Goal: Information Seeking & Learning: Learn about a topic

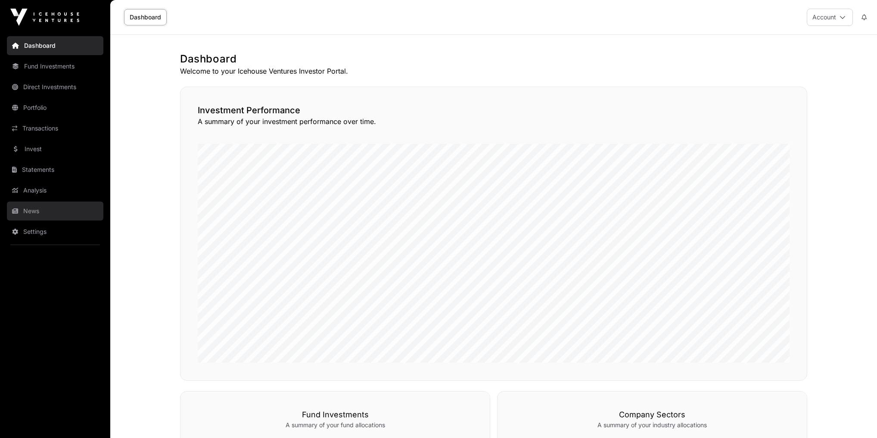
click at [40, 208] on link "News" at bounding box center [55, 210] width 96 height 19
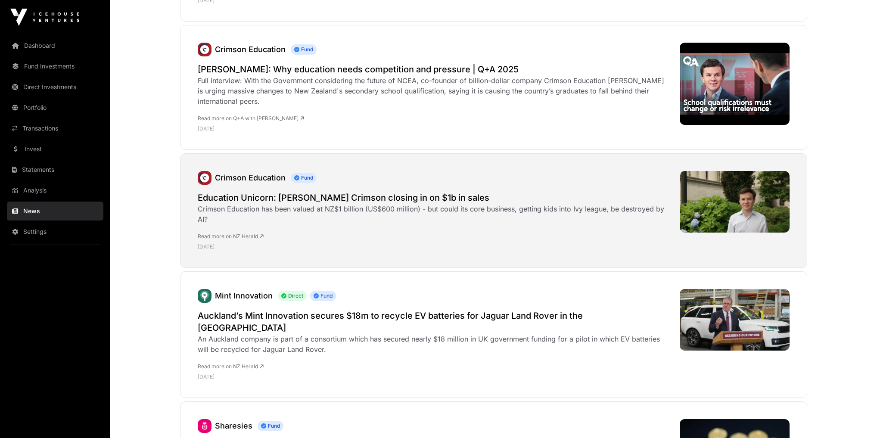
scroll to position [241, 0]
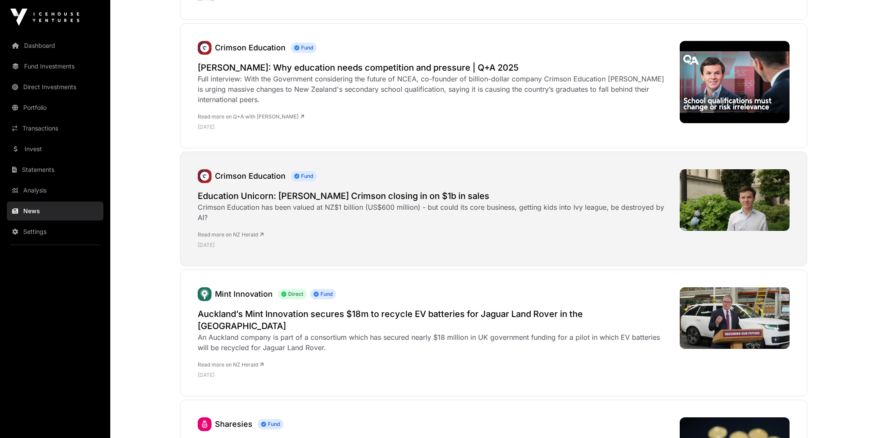
click at [362, 198] on h2 "Education Unicorn: [PERSON_NAME] Crimson closing in on $1b in sales" at bounding box center [434, 196] width 473 height 12
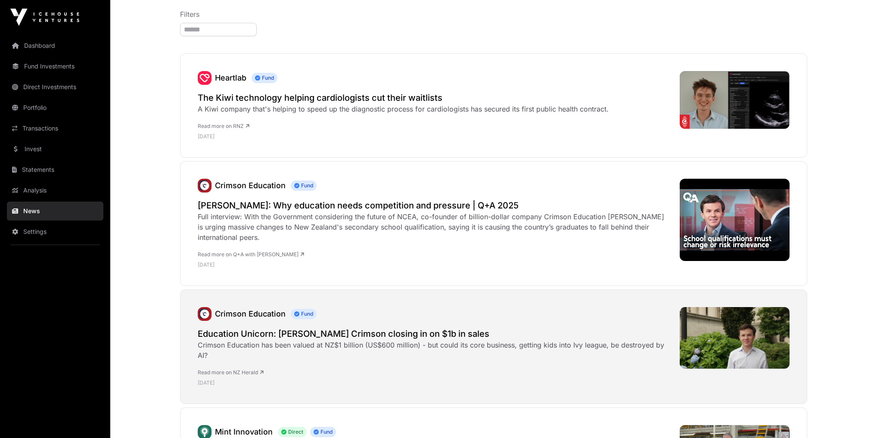
scroll to position [103, 0]
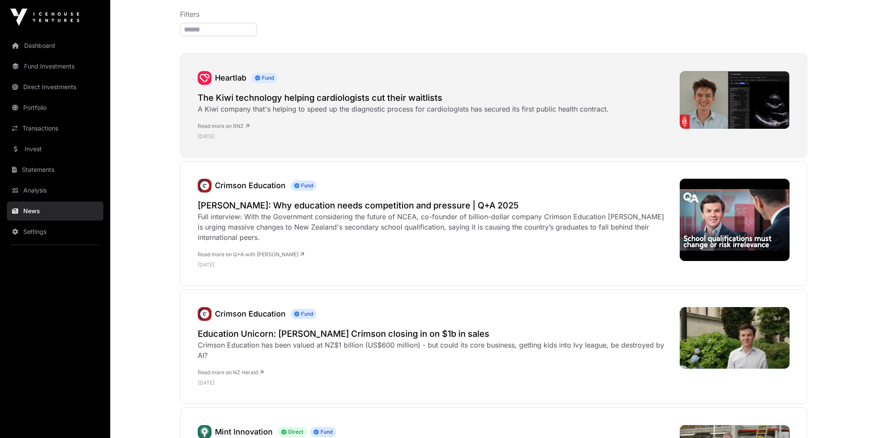
click at [365, 98] on h2 "The Kiwi technology helping cardiologists cut their waitlists" at bounding box center [403, 98] width 411 height 12
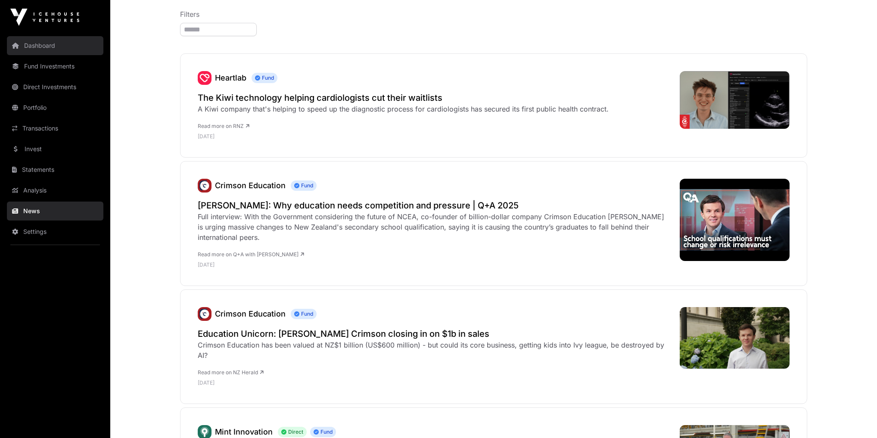
click at [39, 45] on link "Dashboard" at bounding box center [55, 45] width 96 height 19
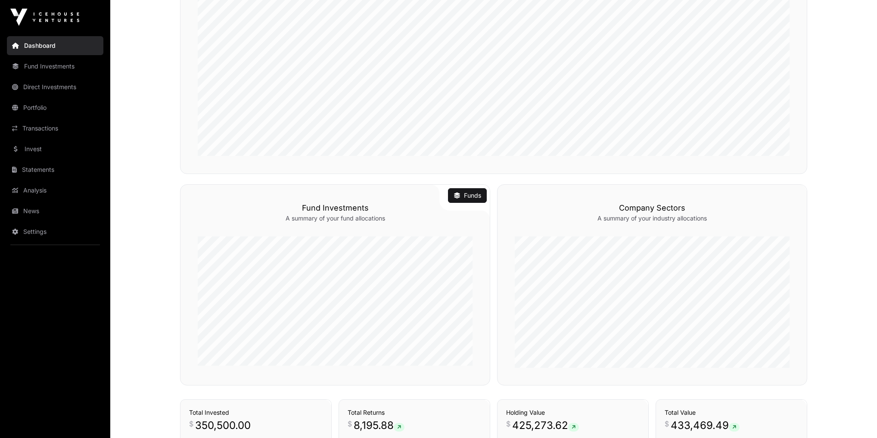
scroll to position [398, 0]
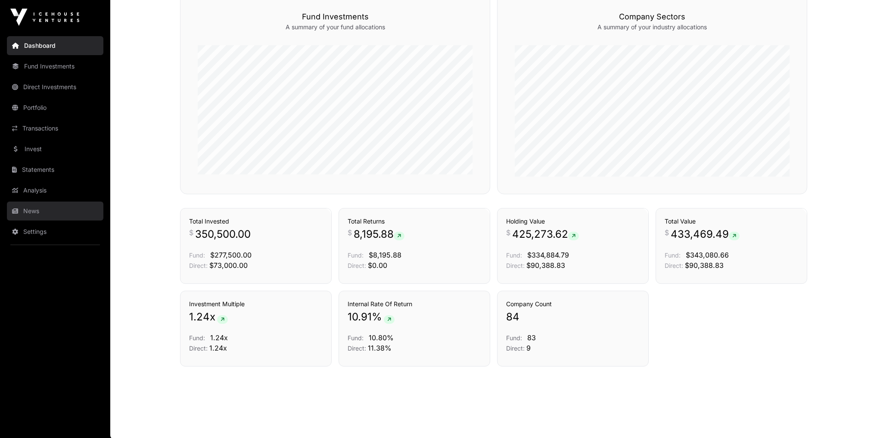
click at [25, 210] on link "News" at bounding box center [55, 210] width 96 height 19
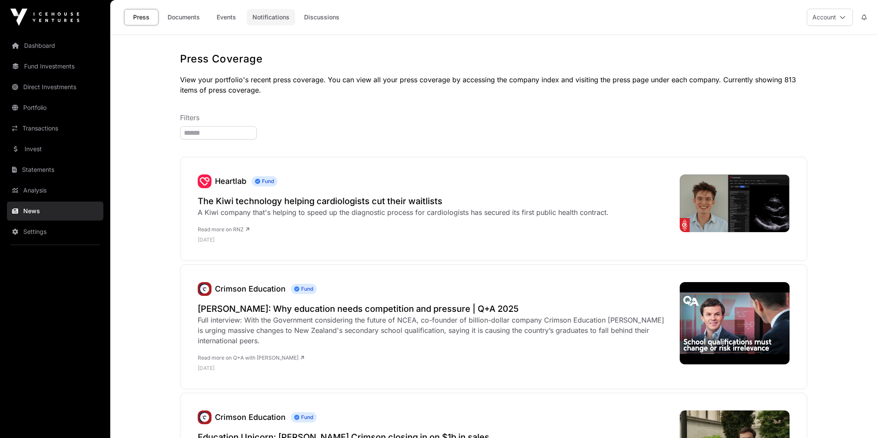
click at [262, 18] on link "Notifications" at bounding box center [271, 17] width 48 height 16
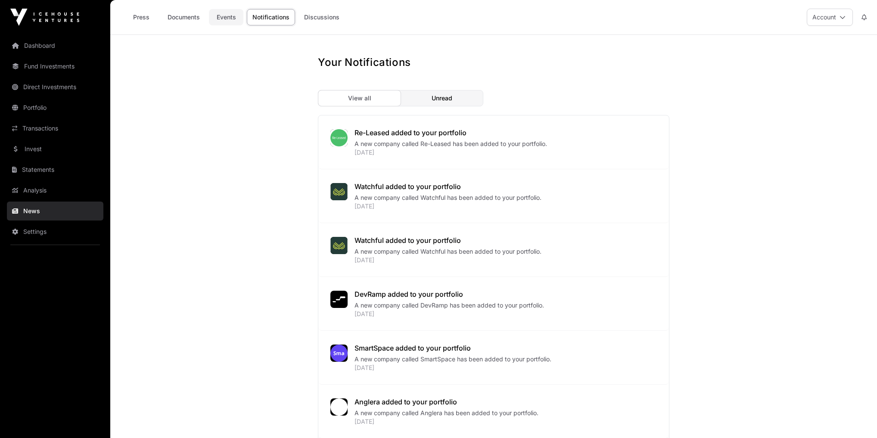
click at [232, 21] on link "Events" at bounding box center [226, 17] width 34 height 16
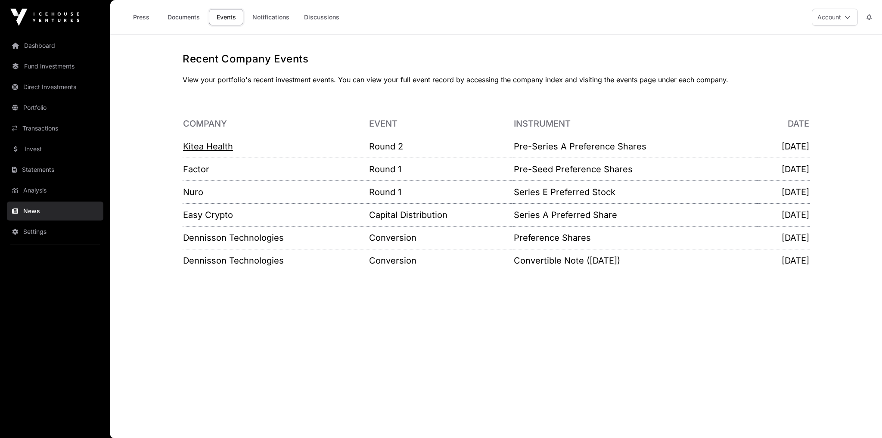
click at [212, 148] on link "Kitea Health" at bounding box center [208, 146] width 50 height 10
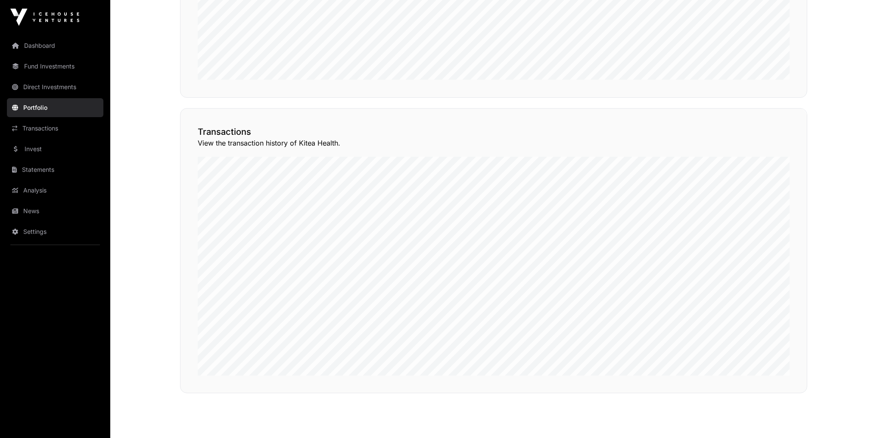
scroll to position [654, 0]
